Goal: Obtain resource: Download file/media

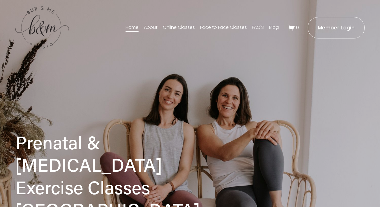
click at [333, 30] on ms-portal-inner "Member Login" at bounding box center [335, 27] width 37 height 7
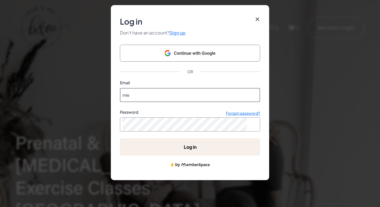
type input "mlescaut15@gmail.com"
click at [198, 150] on ms-button "Log in" at bounding box center [190, 146] width 140 height 17
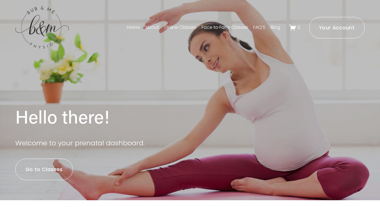
click at [62, 169] on link "Go to Classes" at bounding box center [44, 168] width 58 height 21
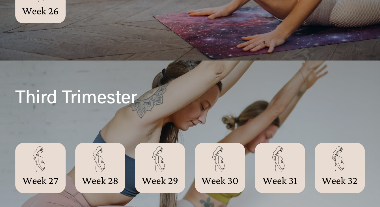
scroll to position [374, 0]
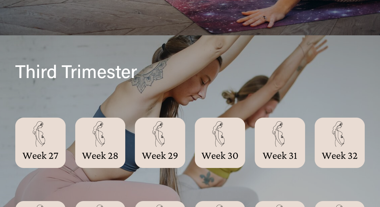
click at [64, 144] on div at bounding box center [40, 142] width 50 height 50
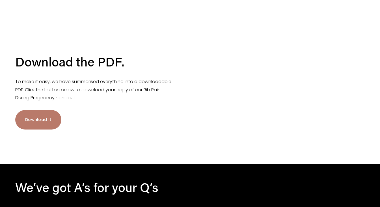
scroll to position [842, 0]
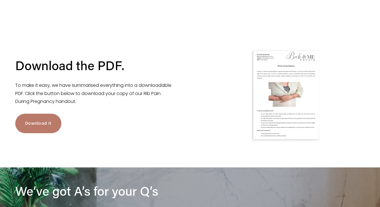
click at [51, 123] on link "Download It" at bounding box center [38, 123] width 46 height 19
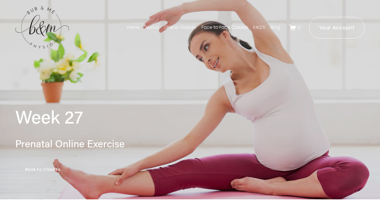
scroll to position [0, 0]
click at [321, 24] on ms-portal-inner "Your Account" at bounding box center [336, 27] width 35 height 7
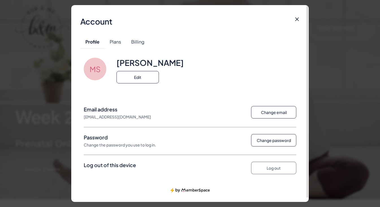
click at [265, 166] on ms-button "Log out" at bounding box center [273, 168] width 45 height 12
